Goal: Task Accomplishment & Management: Manage account settings

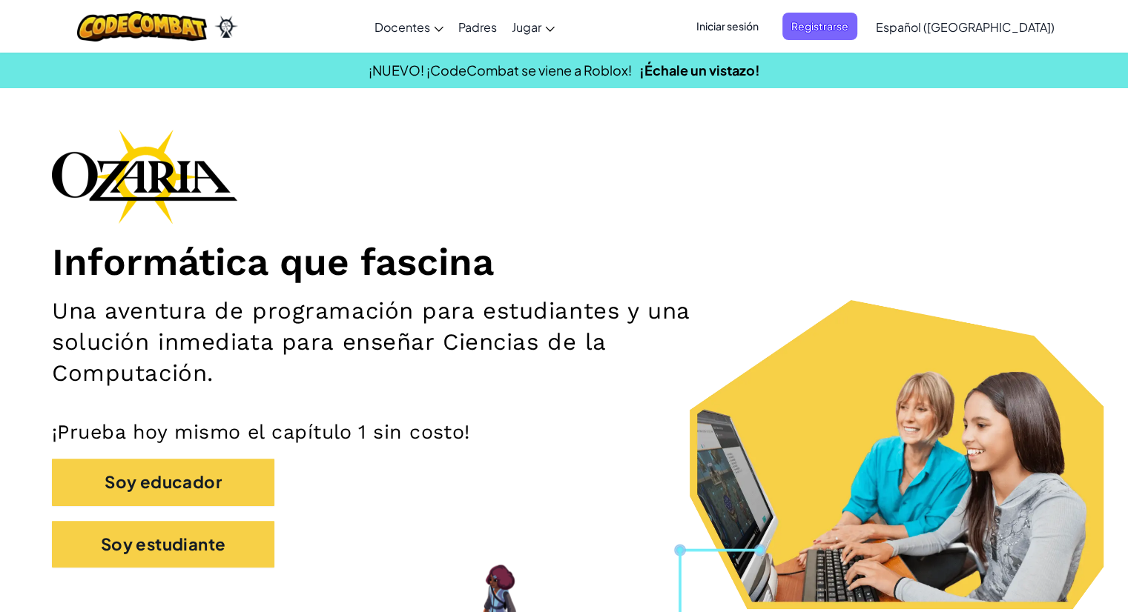
click at [755, 22] on span "Iniciar sesión" at bounding box center [727, 26] width 80 height 27
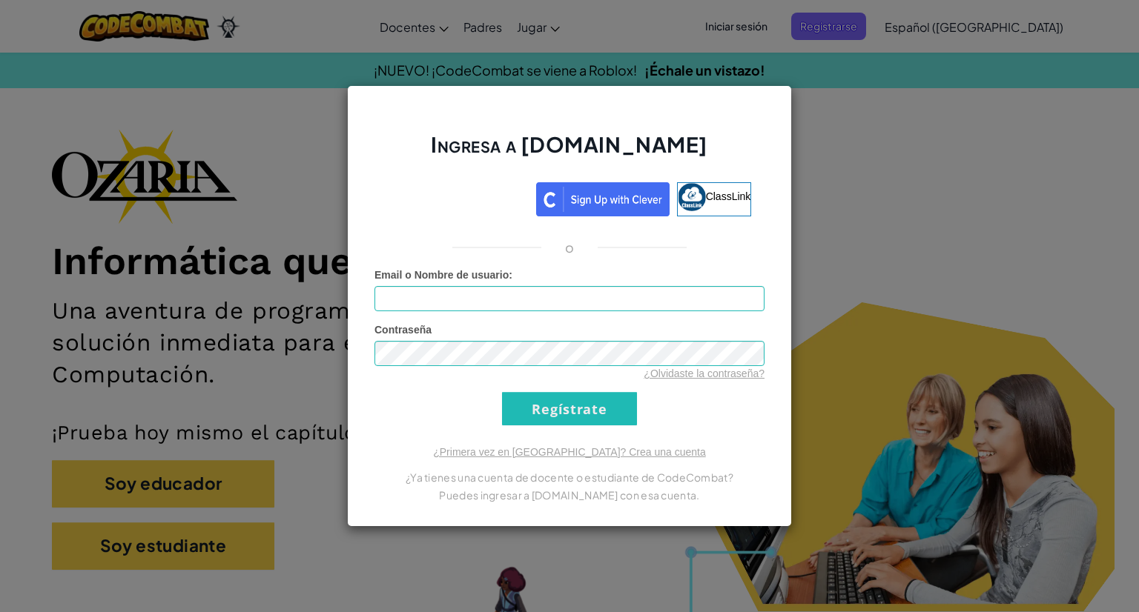
click at [544, 300] on input "Email o Nombre de usuario :" at bounding box center [569, 298] width 390 height 25
type input "[EMAIL_ADDRESS][DOMAIN_NAME]"
click at [560, 403] on input "Regístrate" at bounding box center [569, 408] width 135 height 33
